Goal: Download file/media

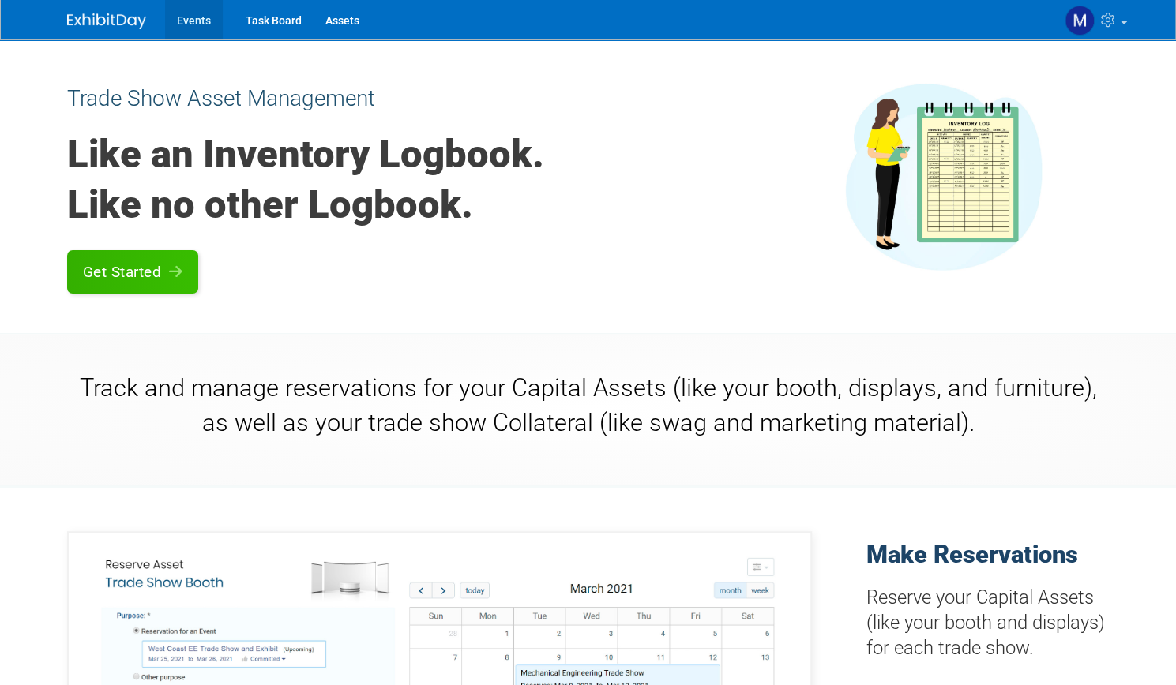
click at [174, 28] on link "Events" at bounding box center [194, 19] width 58 height 39
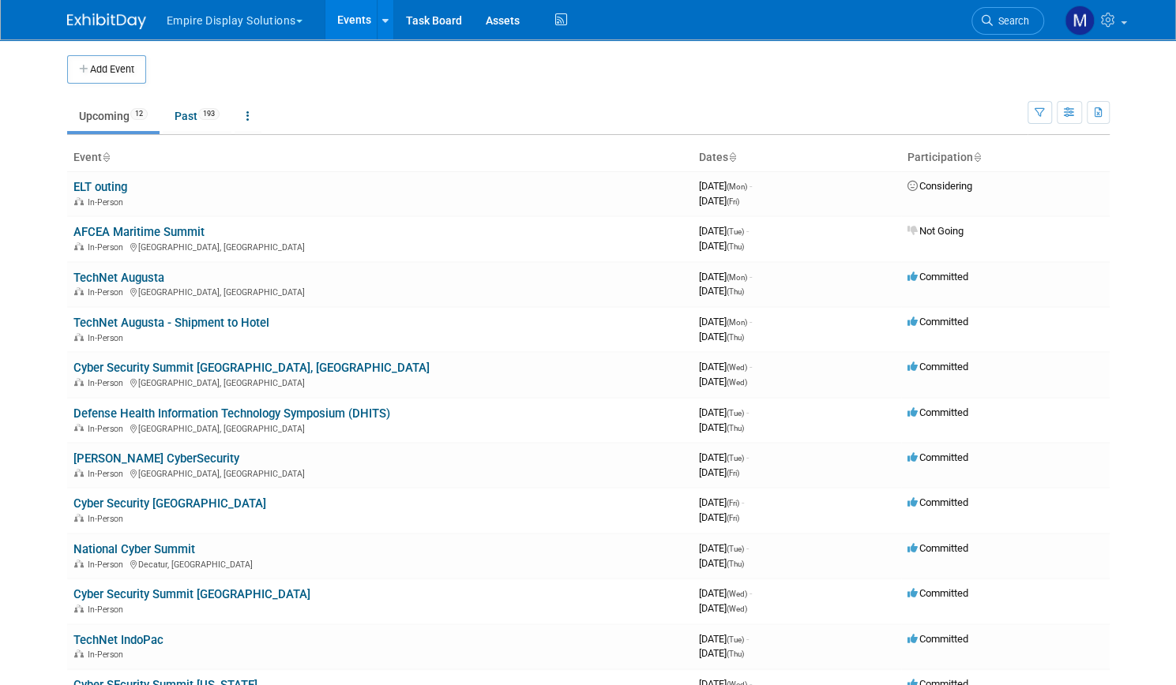
click at [238, 21] on button "Empire Display Solutions" at bounding box center [243, 17] width 157 height 35
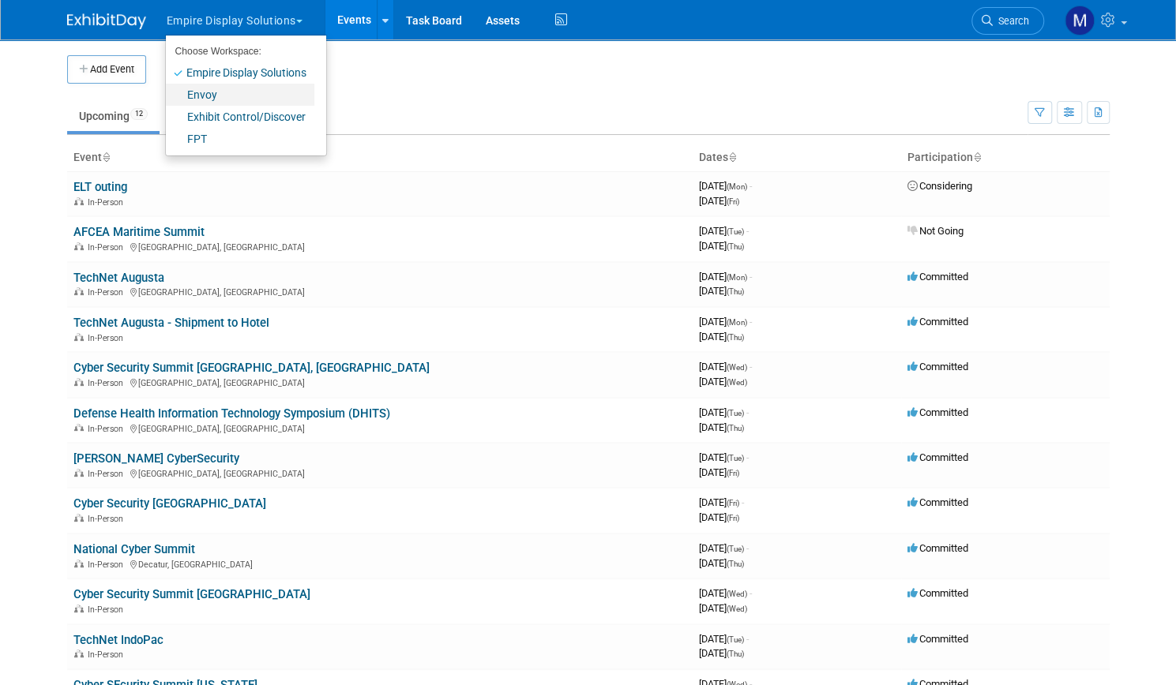
click at [212, 93] on link "Envoy" at bounding box center [240, 95] width 148 height 22
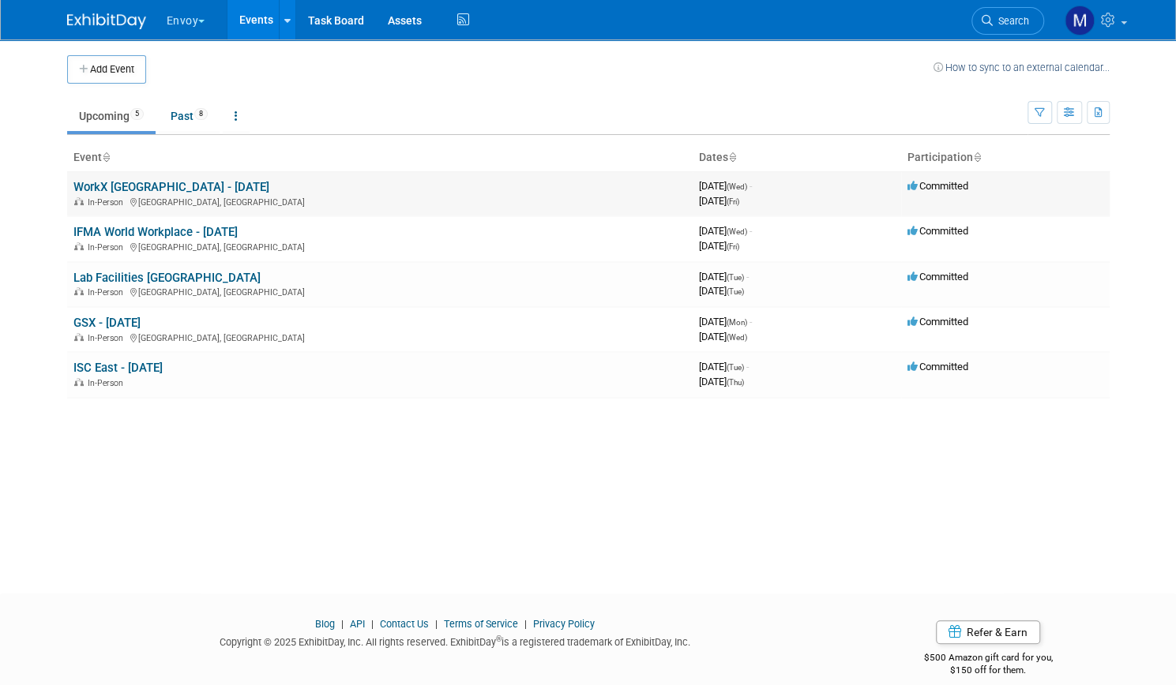
click at [166, 184] on link "WorkX [GEOGRAPHIC_DATA] - [DATE]" at bounding box center [171, 187] width 196 height 14
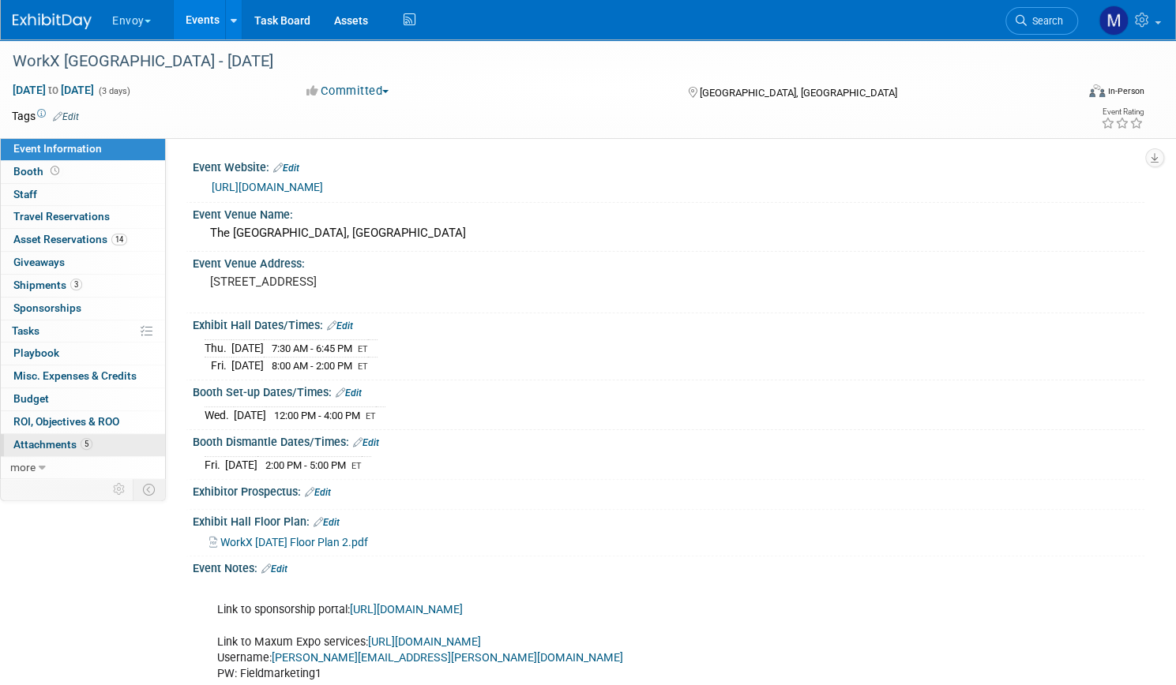
click at [115, 434] on link "5 Attachments 5" at bounding box center [83, 445] width 164 height 22
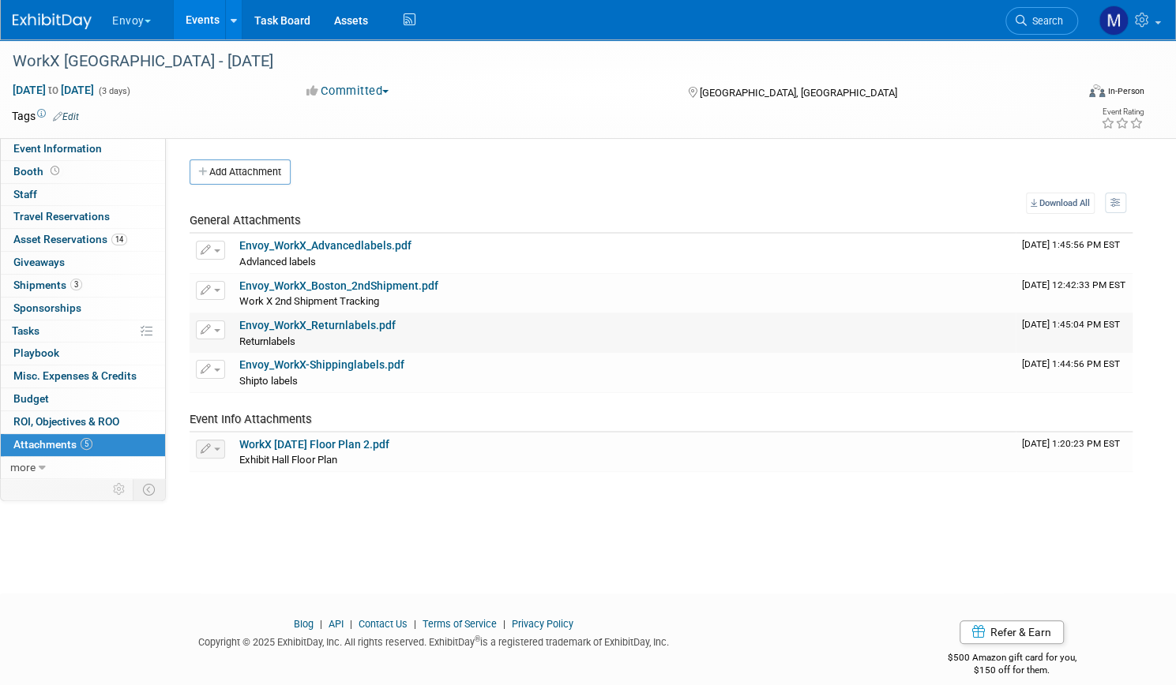
click at [374, 326] on link "Envoy_WorkX_Returnlabels.pdf" at bounding box center [317, 325] width 156 height 13
